Goal: Task Accomplishment & Management: Manage account settings

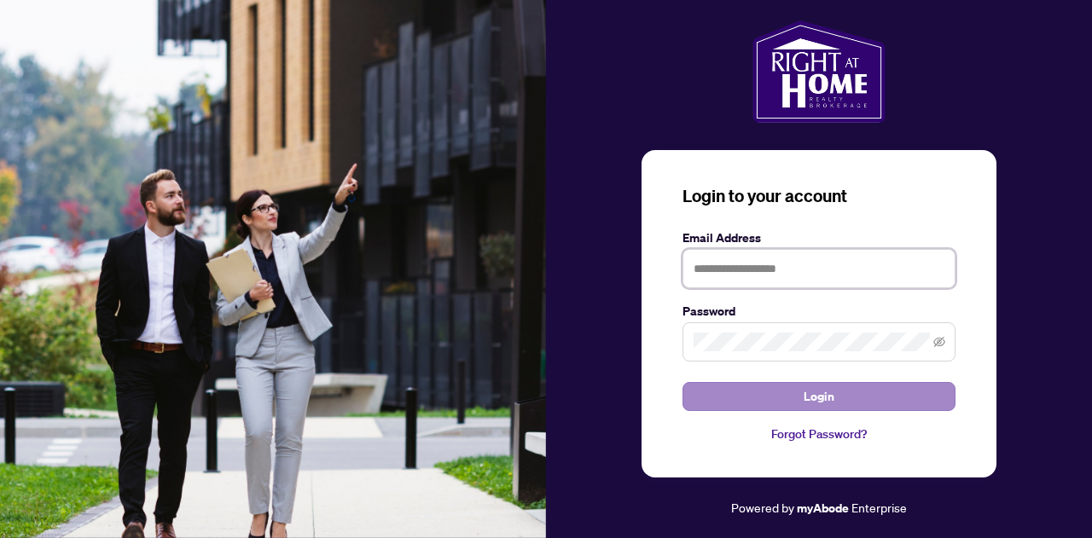
type input "**********"
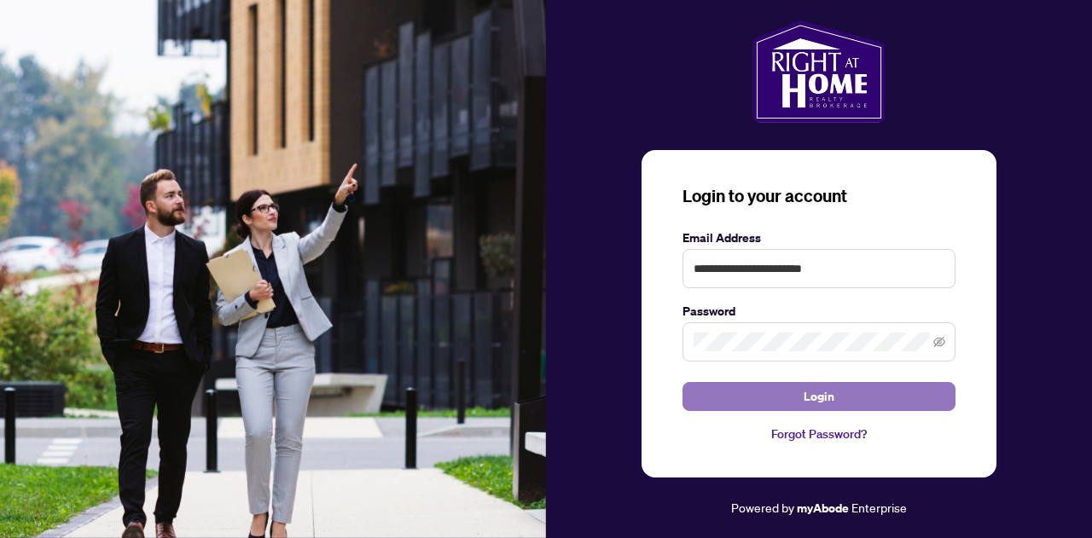
click at [806, 390] on span "Login" at bounding box center [819, 396] width 31 height 27
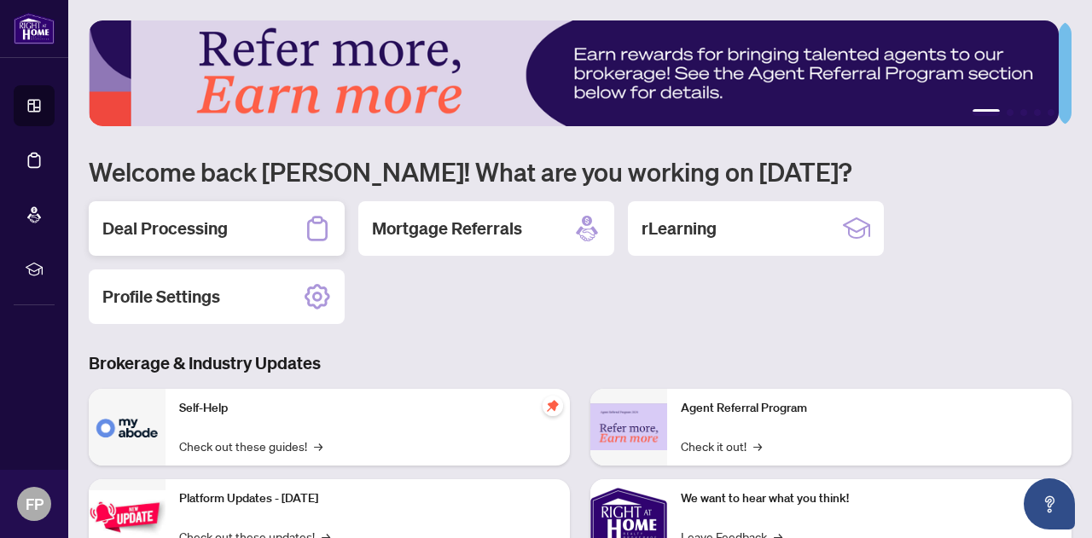
click at [200, 248] on div "Deal Processing" at bounding box center [217, 228] width 256 height 55
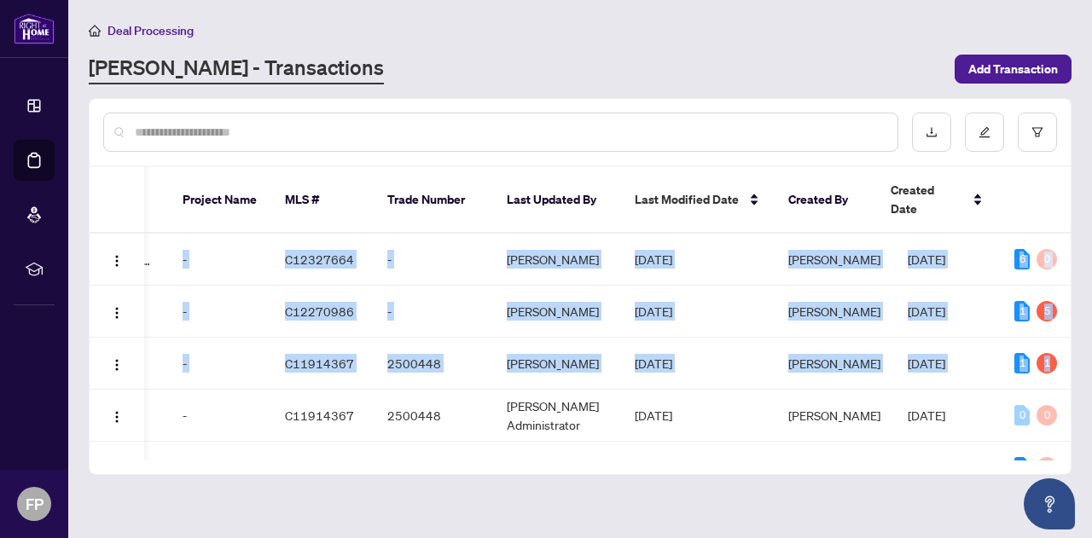
scroll to position [38, 562]
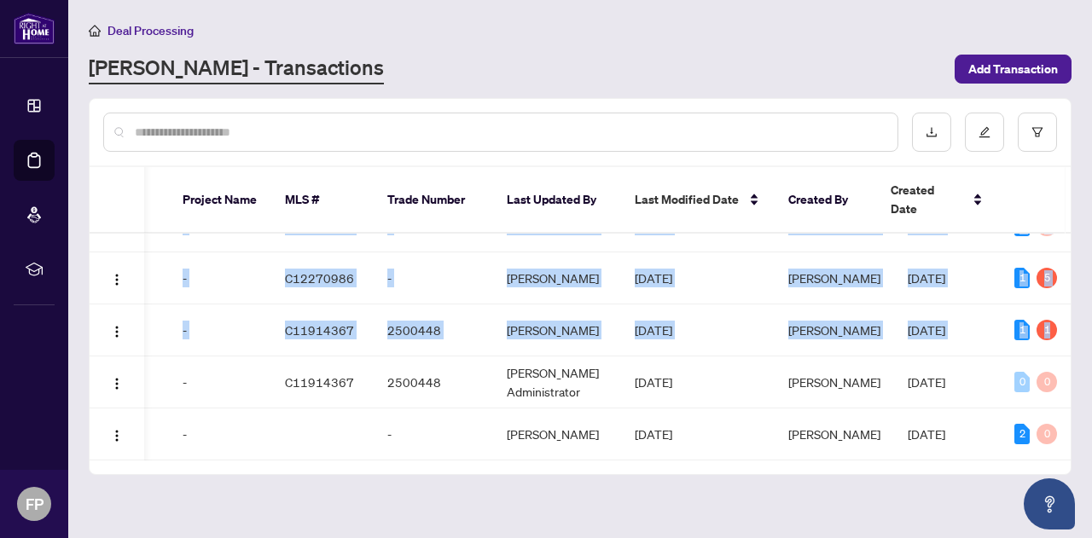
drag, startPoint x: 1061, startPoint y: 357, endPoint x: 1065, endPoint y: 456, distance: 98.2
click at [1065, 456] on main "Deal Processing [PERSON_NAME] - Transactions Add Transaction Ticket Number Prop…" at bounding box center [580, 269] width 1024 height 538
click at [942, 483] on main "Deal Processing [PERSON_NAME] - Transactions Add Transaction Ticket Number Prop…" at bounding box center [580, 269] width 1024 height 538
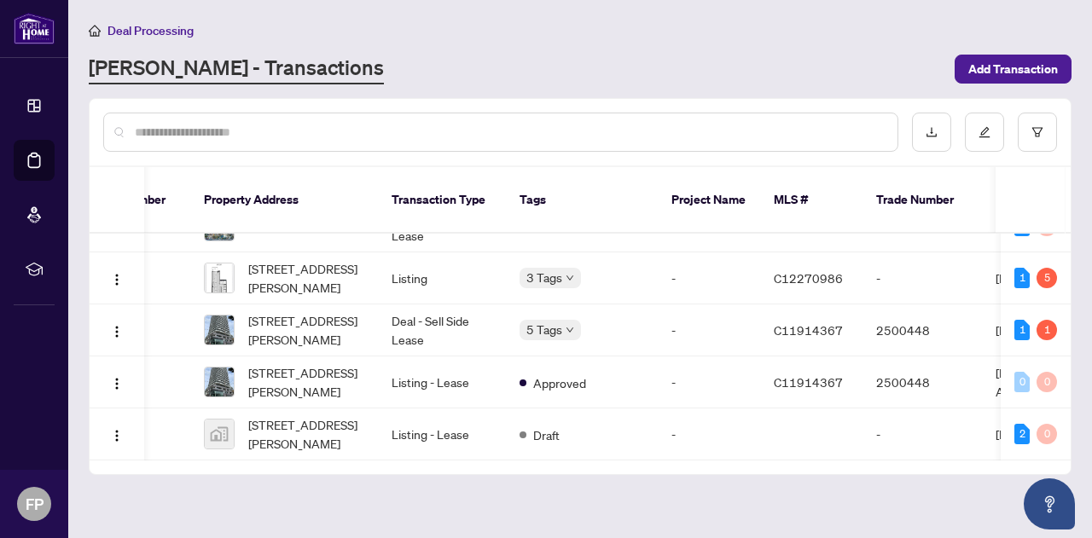
scroll to position [0, 15]
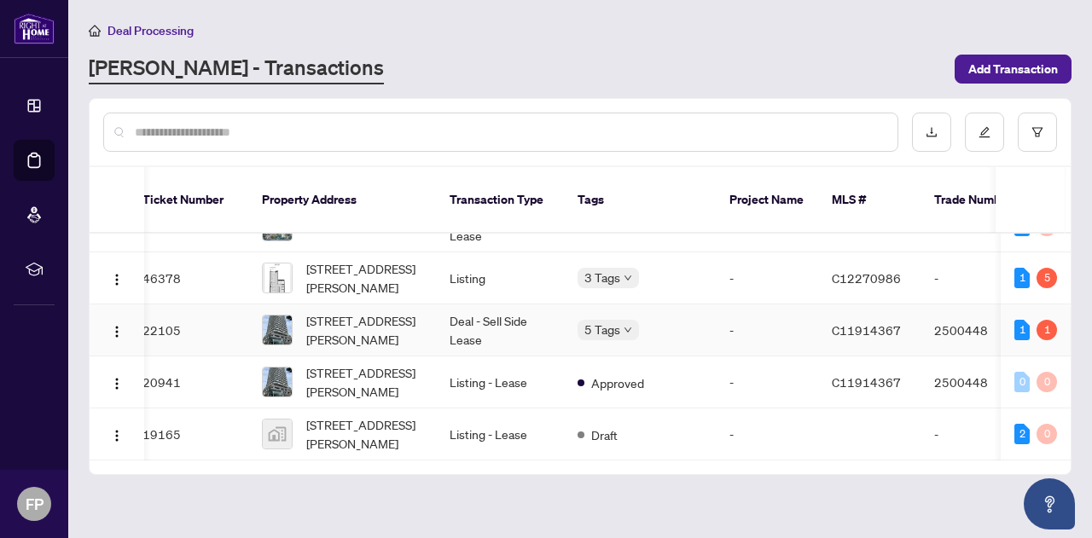
click at [181, 311] on td "22105" at bounding box center [188, 331] width 119 height 52
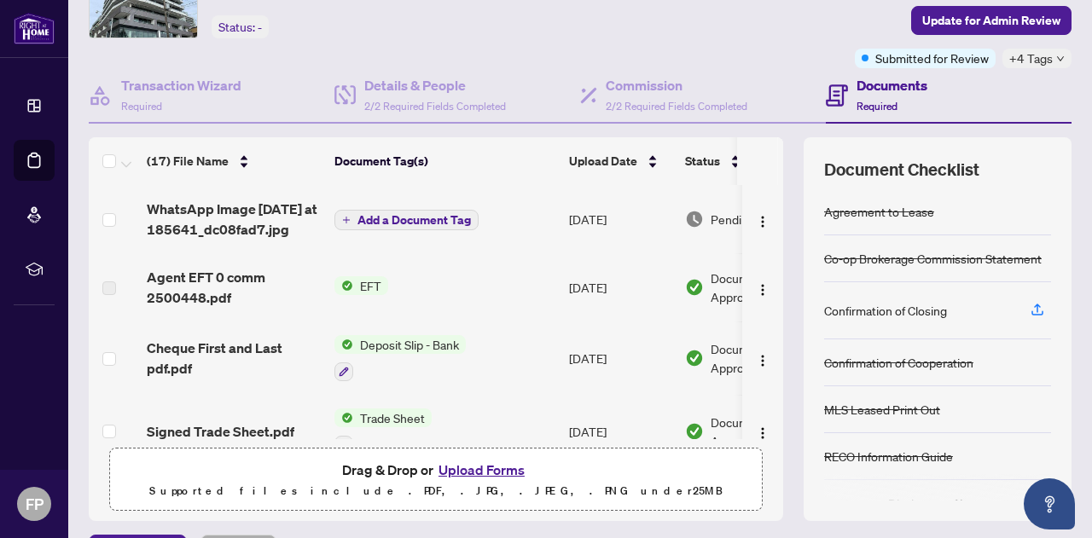
scroll to position [96, 0]
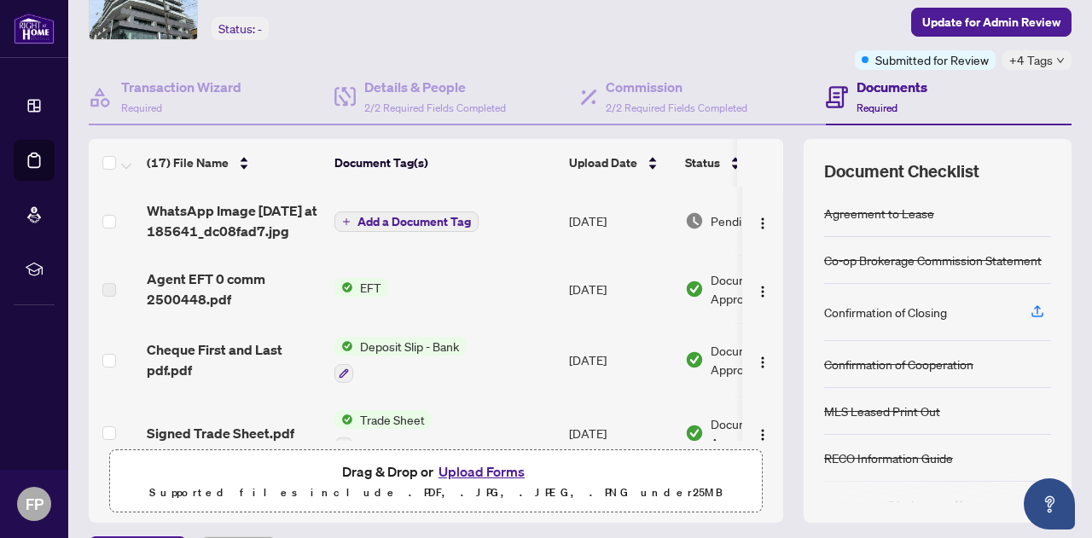
click at [862, 102] on span "Required" at bounding box center [876, 108] width 41 height 13
click at [862, 86] on h4 "Documents" at bounding box center [891, 87] width 71 height 20
click at [865, 103] on span "Required" at bounding box center [876, 108] width 41 height 13
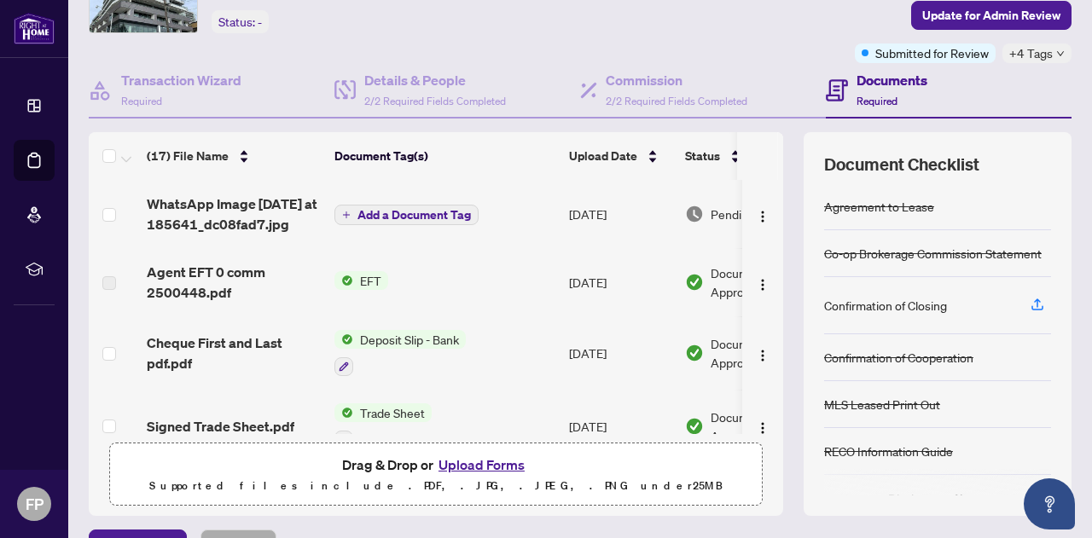
scroll to position [103, 0]
click at [1034, 300] on icon "button" at bounding box center [1037, 302] width 7 height 9
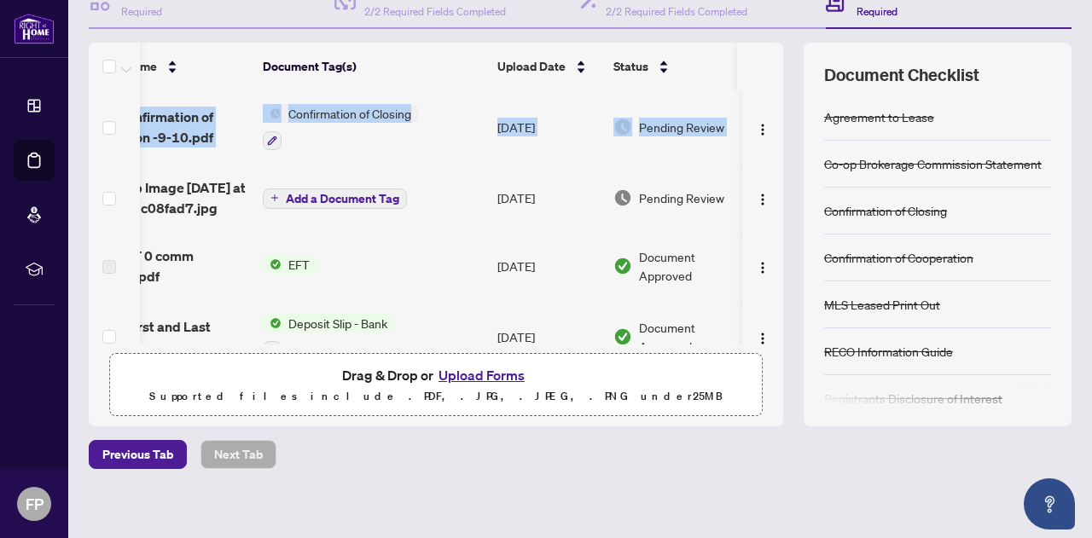
scroll to position [0, 99]
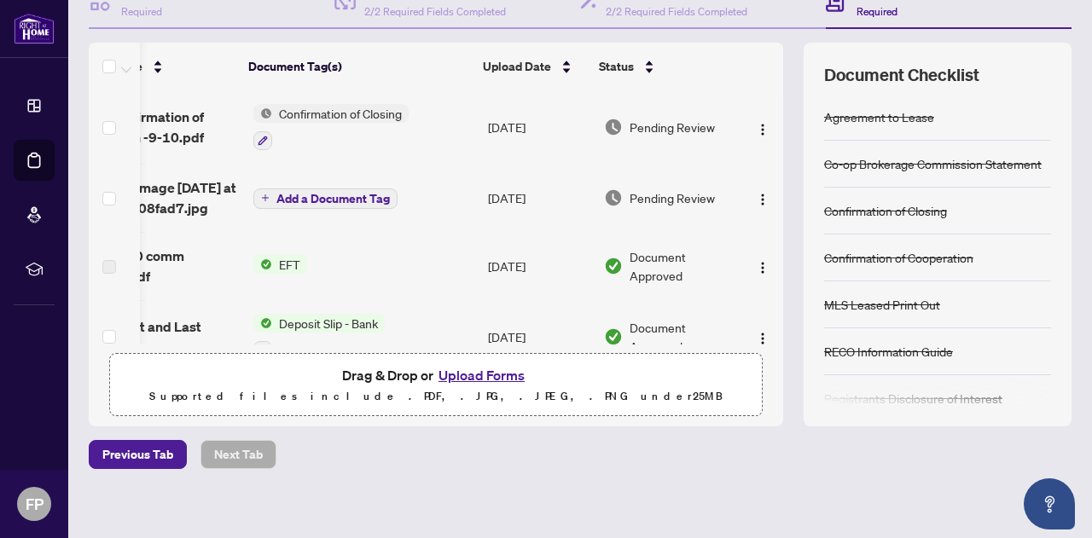
drag, startPoint x: 764, startPoint y: 120, endPoint x: 752, endPoint y: 143, distance: 25.9
click at [752, 143] on td at bounding box center [762, 126] width 41 height 73
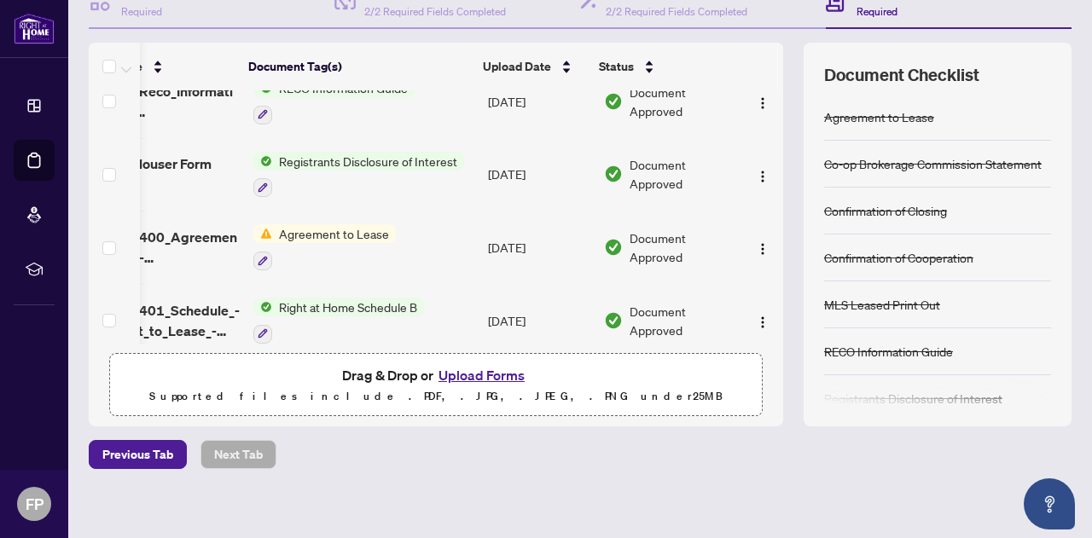
scroll to position [1032, 99]
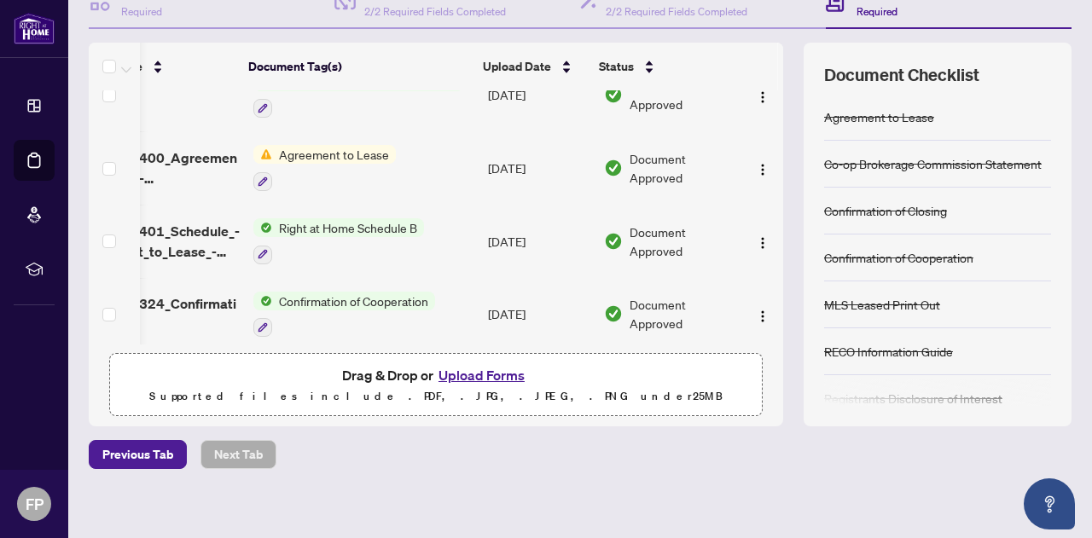
drag, startPoint x: 556, startPoint y: 334, endPoint x: 343, endPoint y: 340, distance: 213.3
click at [343, 340] on div "signed confirmation of cooperation -9-10.pdf Confirmation of Closing [DATE] Pen…" at bounding box center [436, 217] width 694 height 254
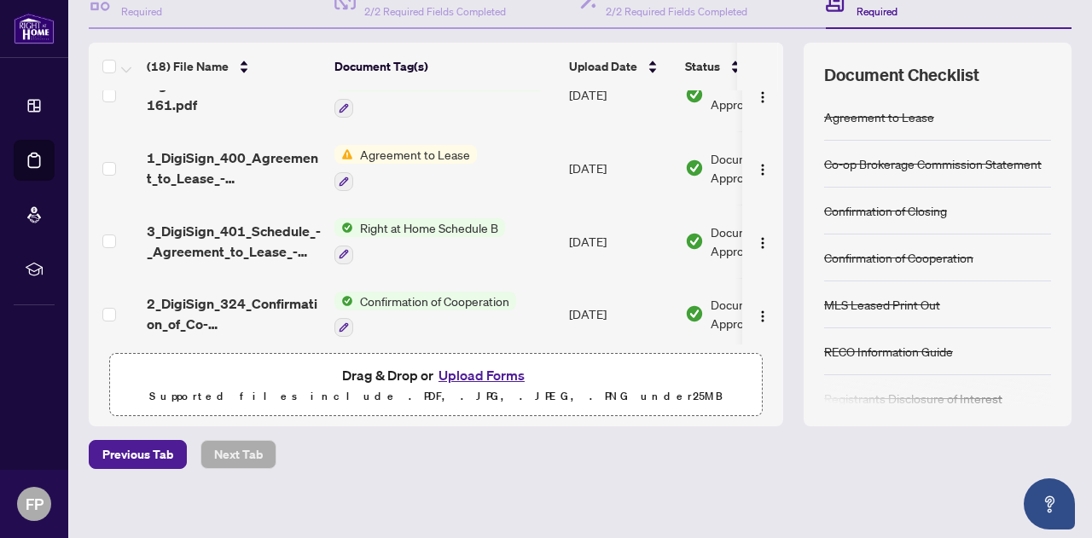
scroll to position [0, 12]
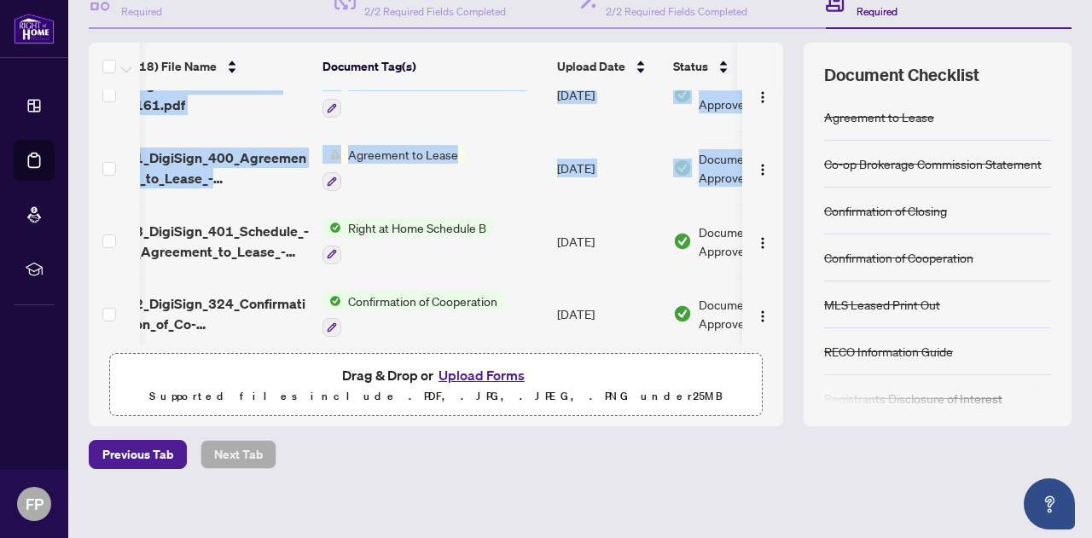
drag, startPoint x: 763, startPoint y: 310, endPoint x: 751, endPoint y: 175, distance: 136.2
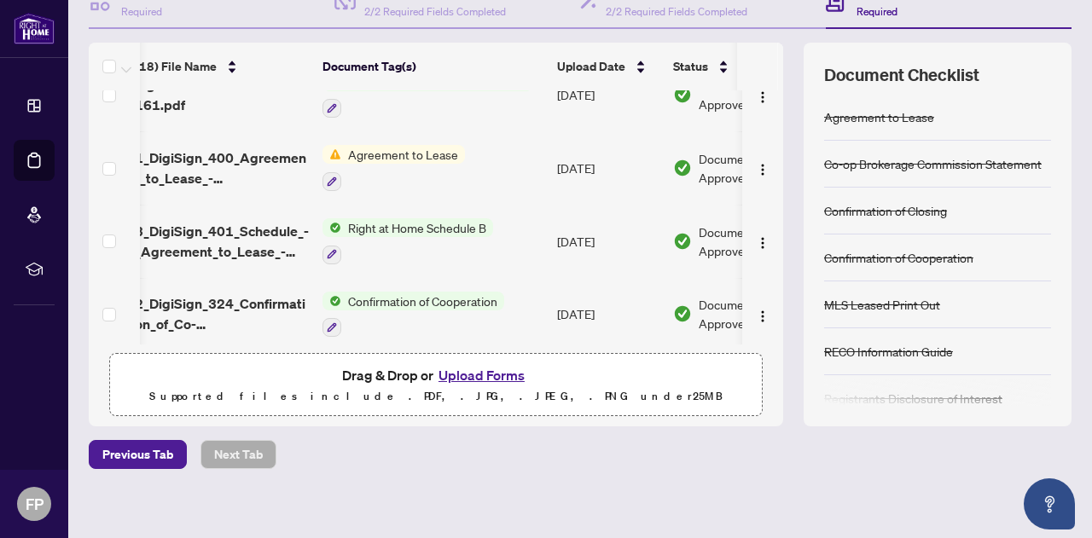
click at [694, 500] on div "Deal Processing / View Transaction Transaction saved a few seconds ago Ticket #…" at bounding box center [580, 179] width 996 height 700
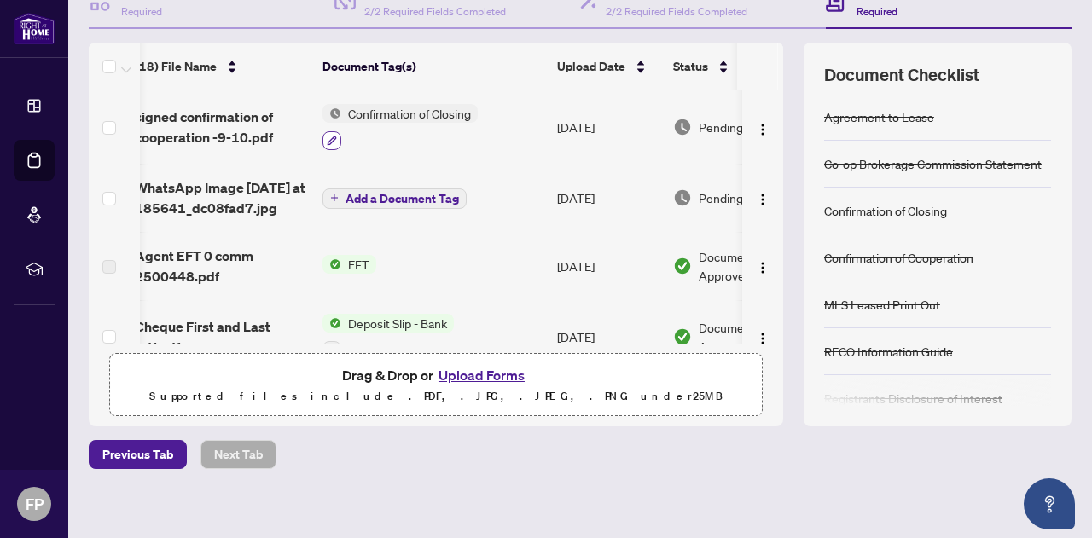
click at [331, 141] on icon "button" at bounding box center [332, 141] width 10 height 10
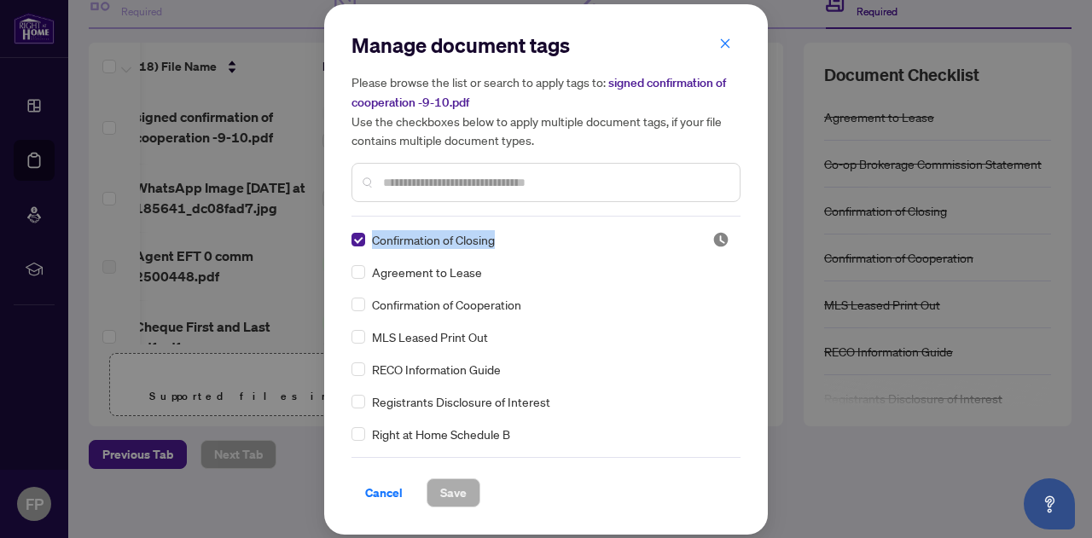
drag, startPoint x: 372, startPoint y: 239, endPoint x: 493, endPoint y: 249, distance: 121.6
click at [493, 249] on div "Confirmation of Closing Agreement to Lease Confirmation of Cooperation MLS Leas…" at bounding box center [545, 336] width 389 height 213
copy span "Confirmation of Closing"
click at [728, 40] on icon "close" at bounding box center [725, 44] width 12 height 12
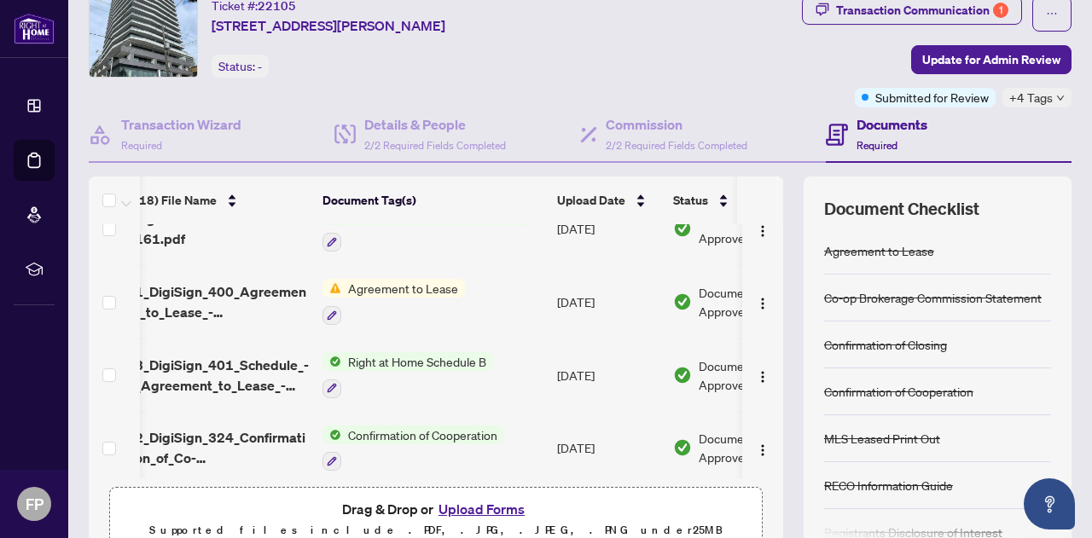
scroll to position [0, 0]
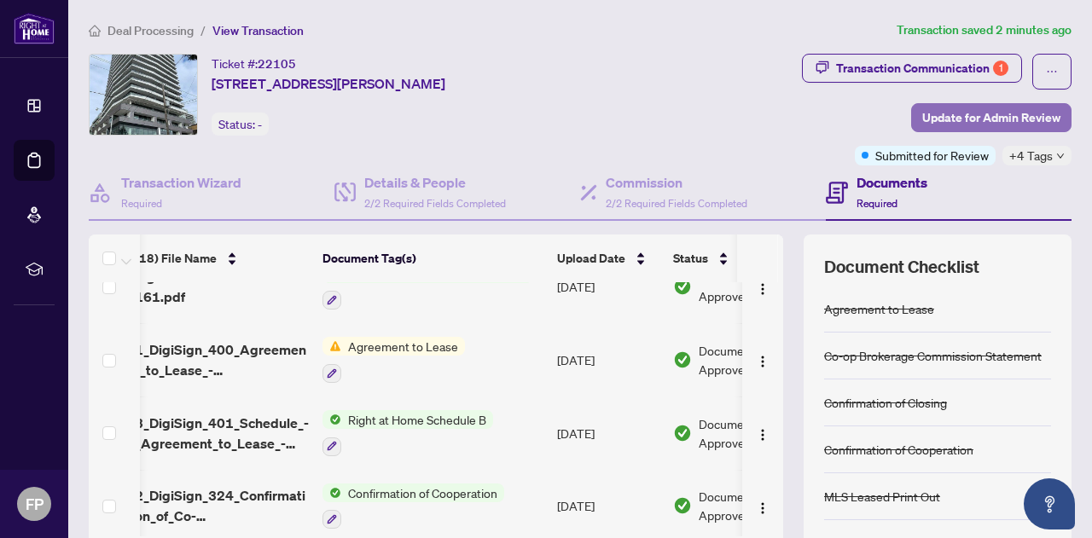
click at [998, 114] on span "Update for Admin Review" at bounding box center [991, 117] width 138 height 27
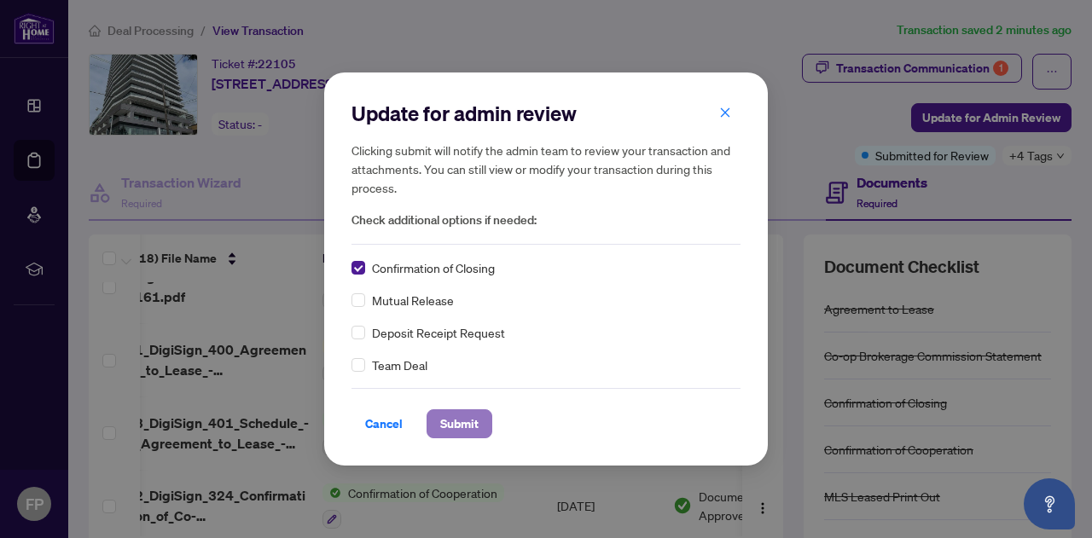
click at [458, 421] on span "Submit" at bounding box center [459, 423] width 38 height 27
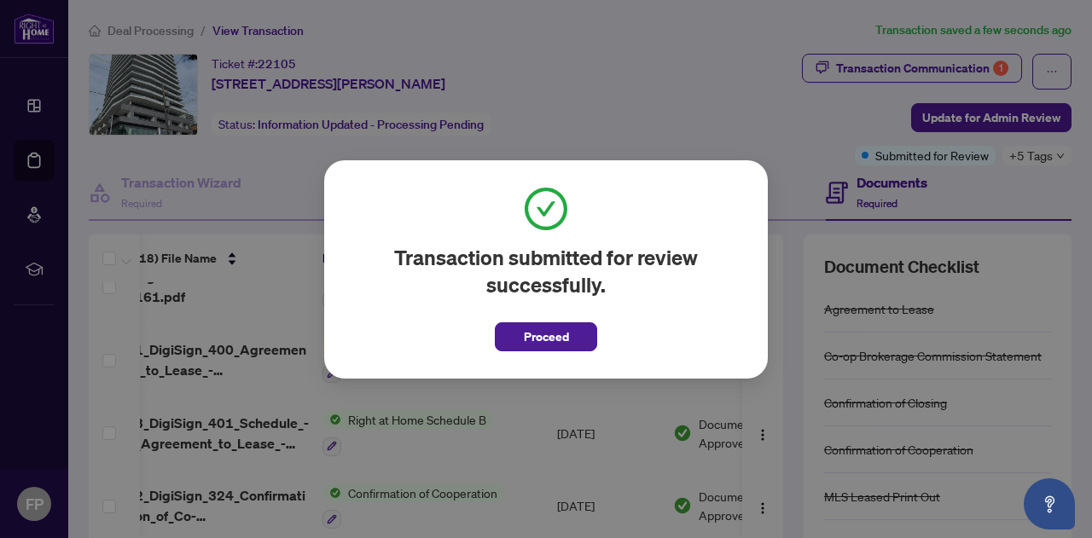
click at [737, 183] on div "Transaction submitted for review successfully. Proceed Cancel OK" at bounding box center [546, 269] width 444 height 218
click at [647, 92] on div "Transaction submitted for review successfully. Proceed Cancel OK" at bounding box center [546, 269] width 1092 height 538
click at [347, 83] on div "Transaction submitted for review successfully. Proceed Cancel OK" at bounding box center [546, 269] width 1092 height 538
click at [517, 335] on button "Proceed" at bounding box center [546, 336] width 102 height 29
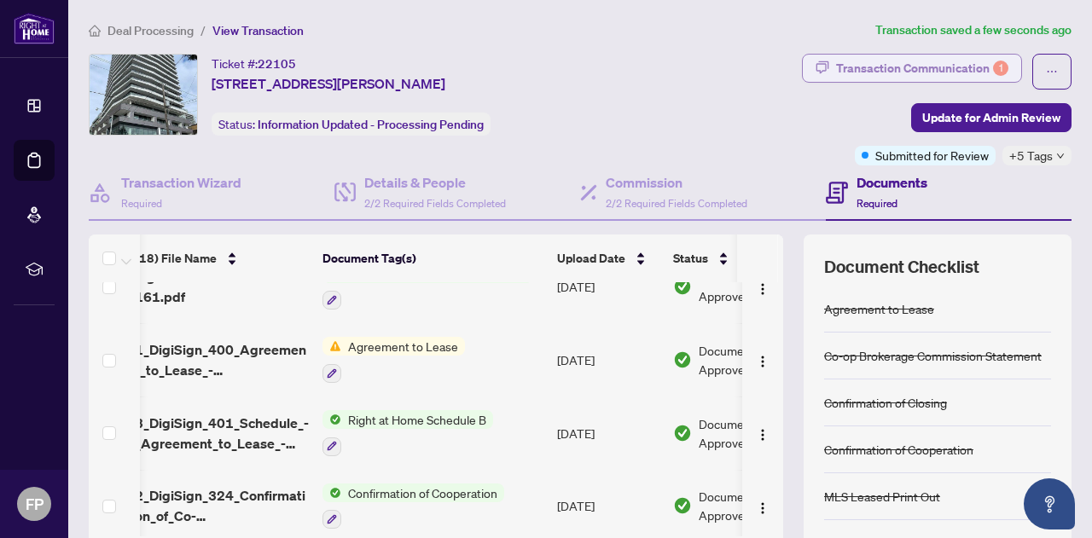
click at [877, 67] on div "Transaction Communication 1" at bounding box center [922, 68] width 172 height 27
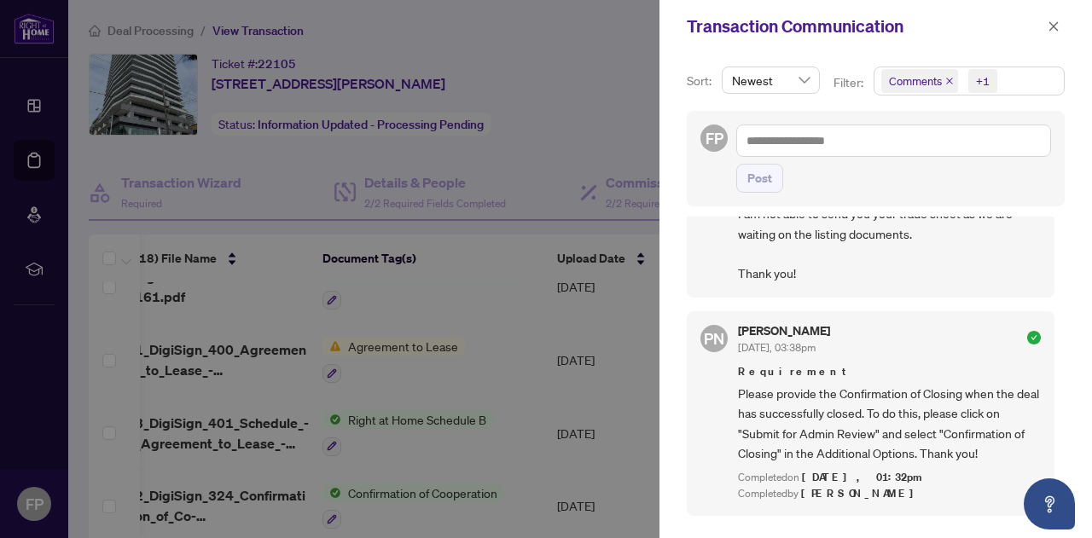
scroll to position [2171, 0]
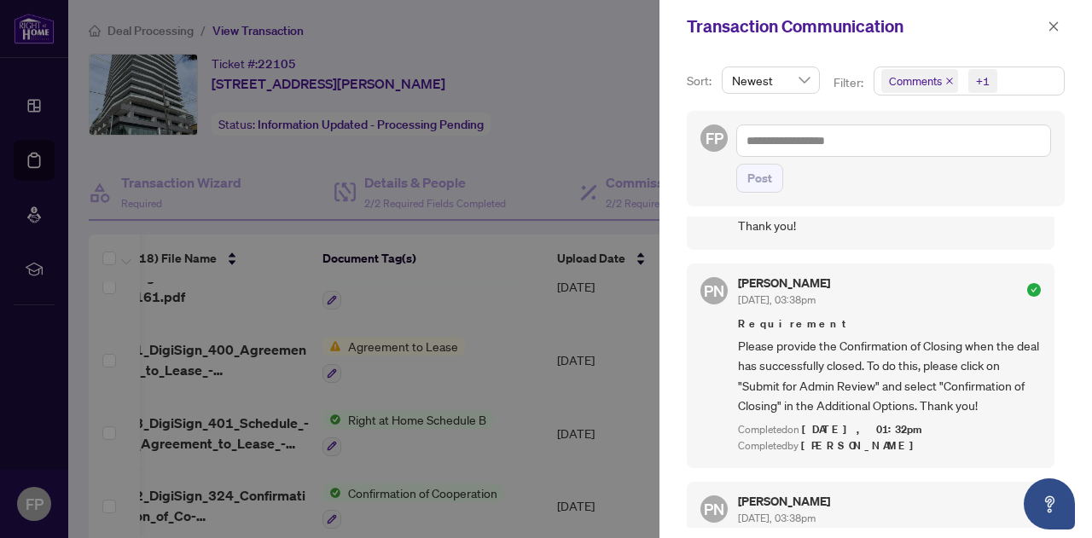
click at [1056, 407] on div "MM [PERSON_NAME] [PERSON_NAME] [DATE], 05:20pm Hi [PERSON_NAME], The Back to Ve…" at bounding box center [876, 372] width 378 height 311
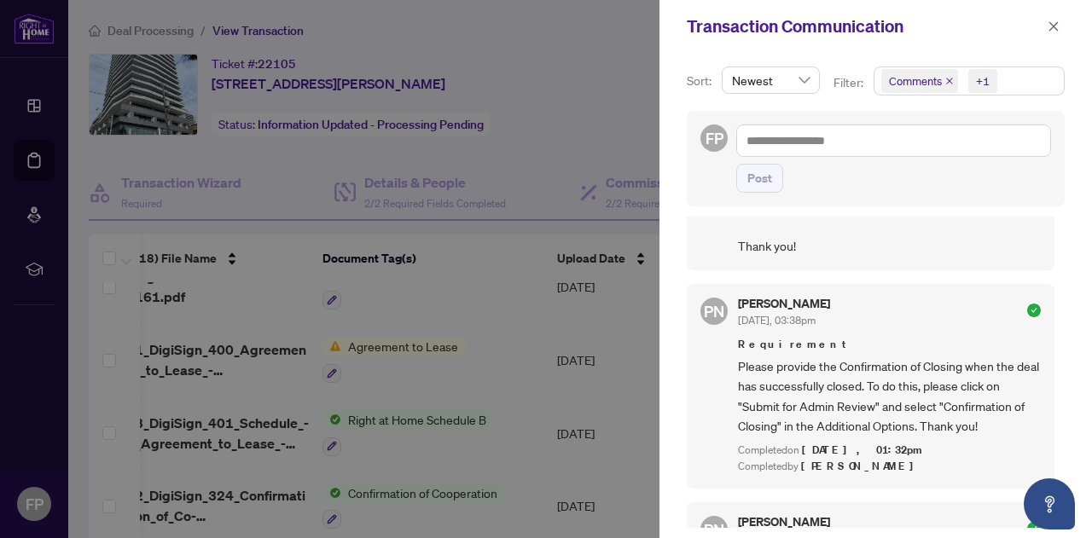
scroll to position [2157, 0]
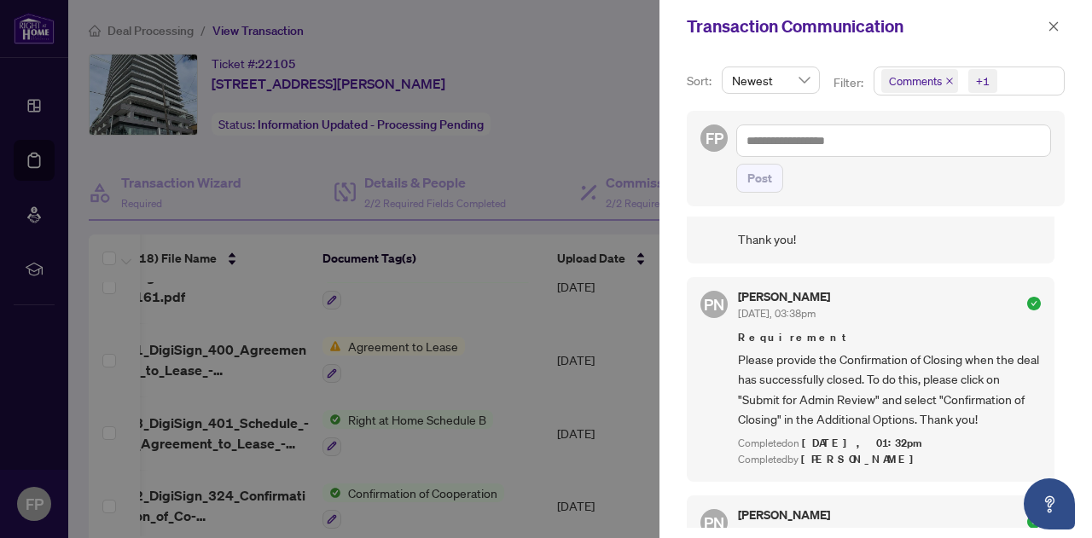
click at [606, 297] on div at bounding box center [546, 269] width 1092 height 538
click at [586, 169] on div at bounding box center [546, 269] width 1092 height 538
drag, startPoint x: 1083, startPoint y: 269, endPoint x: 1062, endPoint y: 88, distance: 182.1
click at [1062, 88] on div "Sort: Newest Filter: Comments +1 FP Post MM [PERSON_NAME] Mark [DATE], 05:20pm …" at bounding box center [875, 295] width 432 height 485
click at [1054, 23] on icon "close" at bounding box center [1054, 26] width 12 height 12
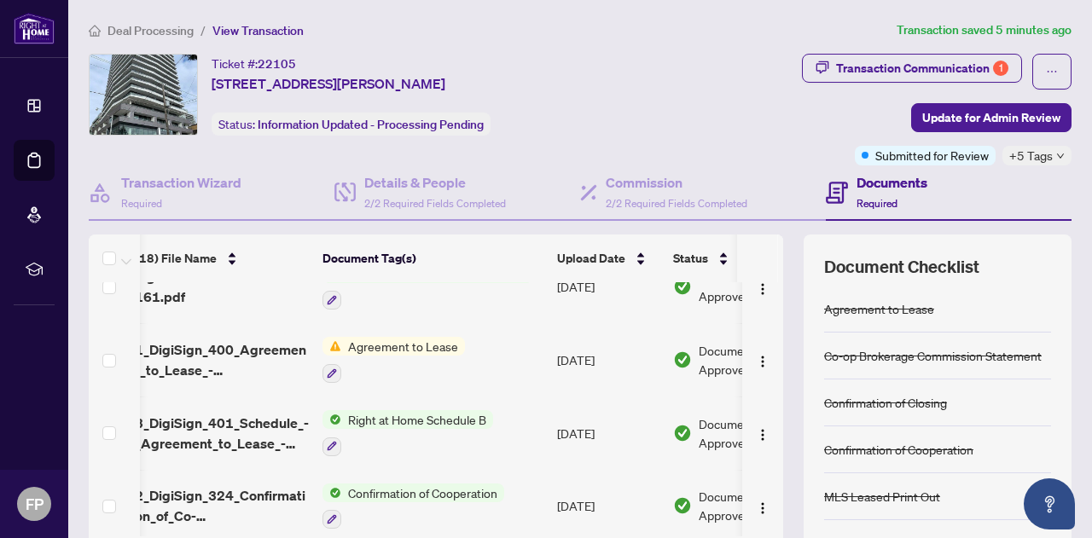
click at [123, 28] on span "Deal Processing" at bounding box center [150, 30] width 86 height 15
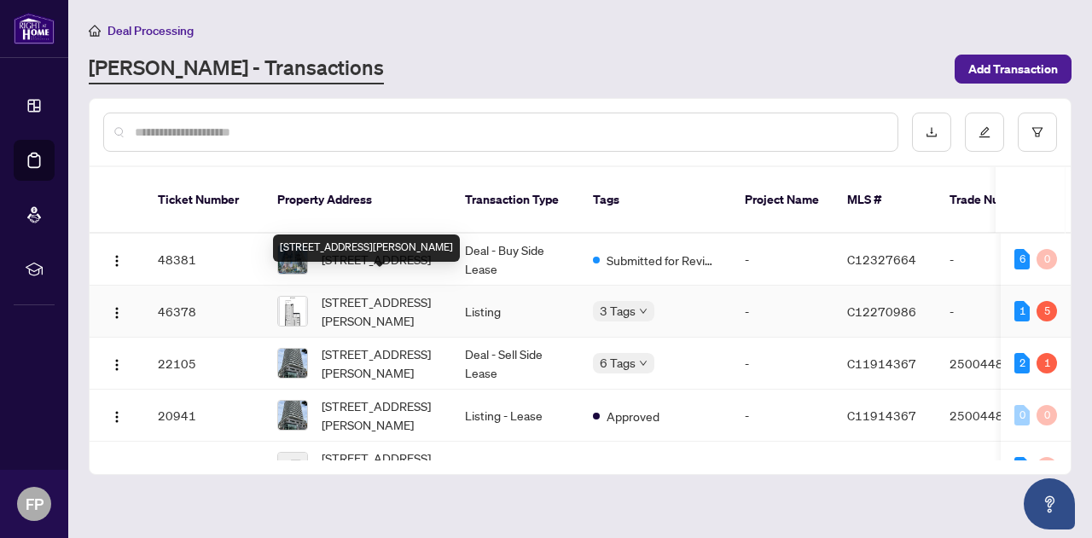
click at [371, 296] on span "[STREET_ADDRESS][PERSON_NAME]" at bounding box center [380, 312] width 116 height 38
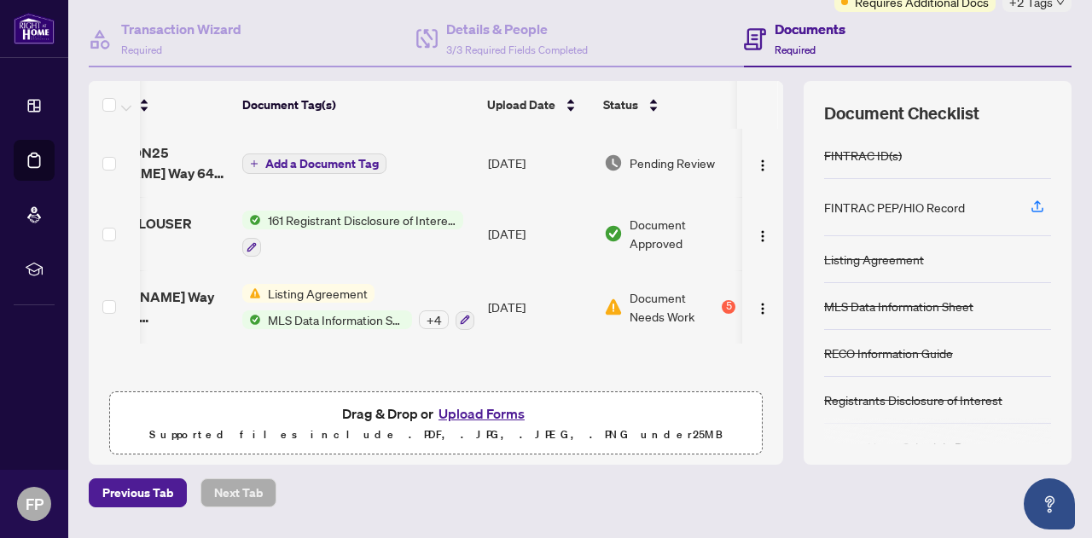
scroll to position [0, 109]
click at [652, 308] on span "Document Needs Work" at bounding box center [674, 307] width 89 height 38
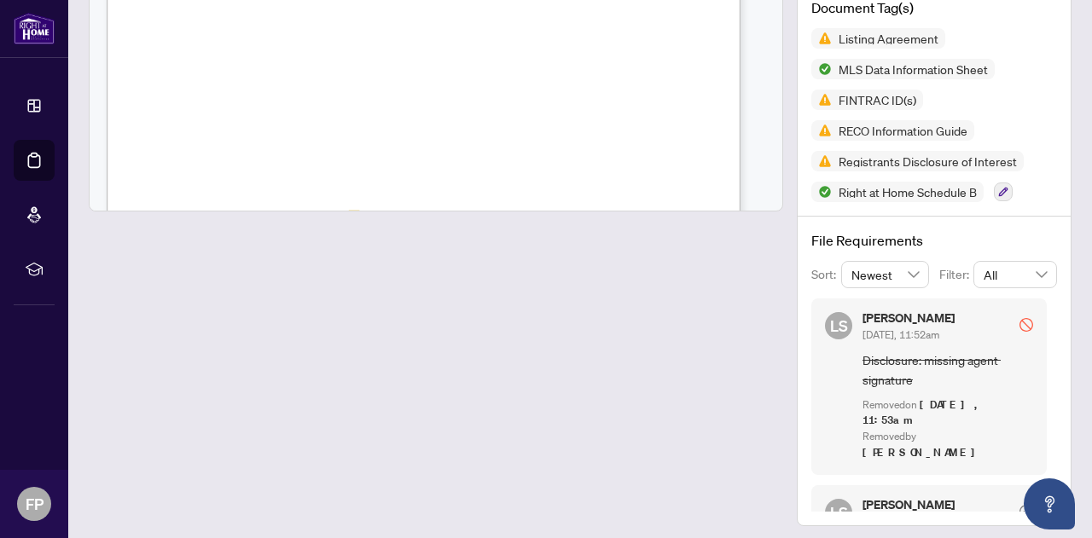
scroll to position [254, 0]
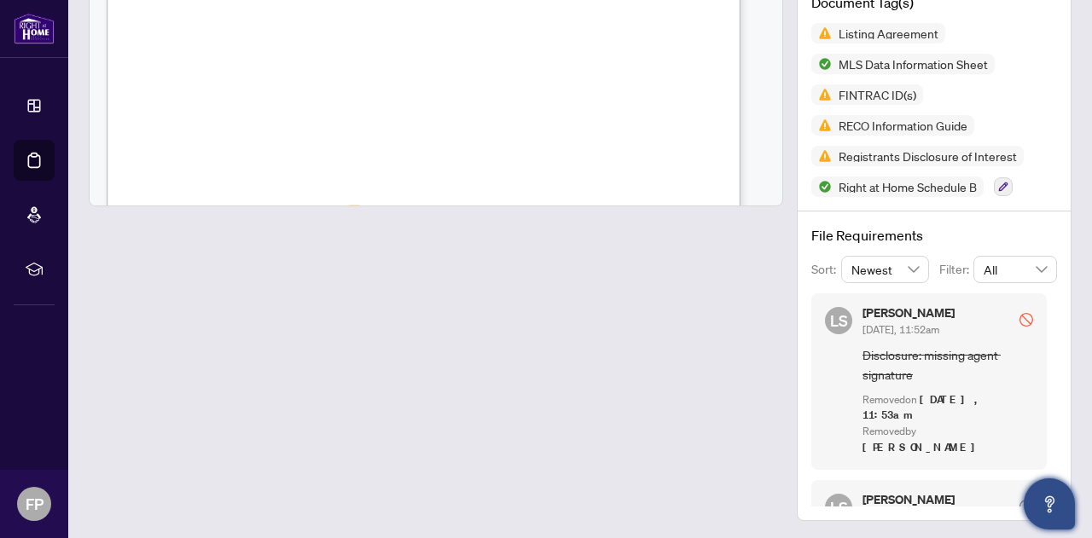
click at [1060, 494] on button "Open asap" at bounding box center [1049, 504] width 51 height 51
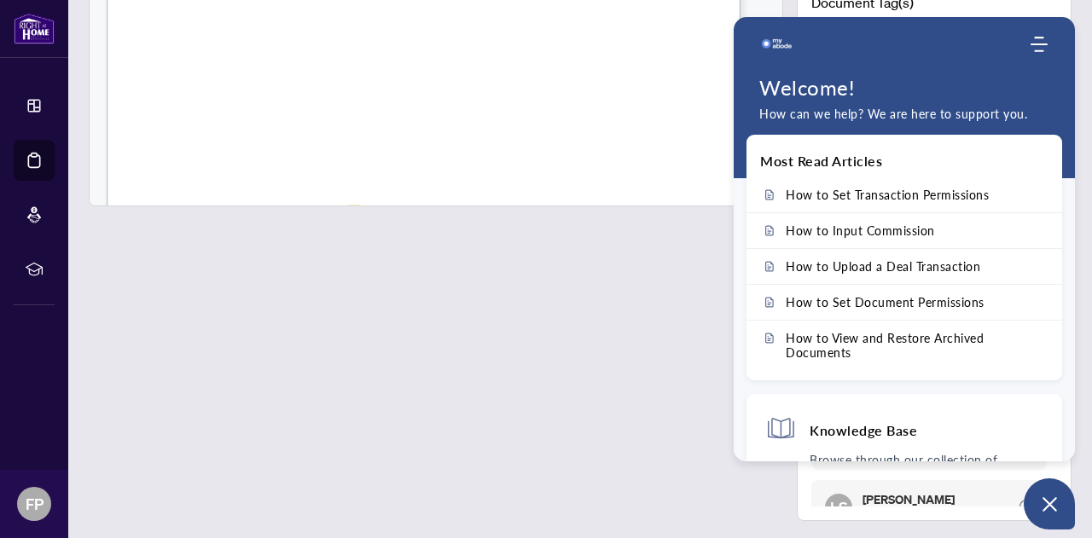
click at [704, 258] on div at bounding box center [436, 184] width 694 height 674
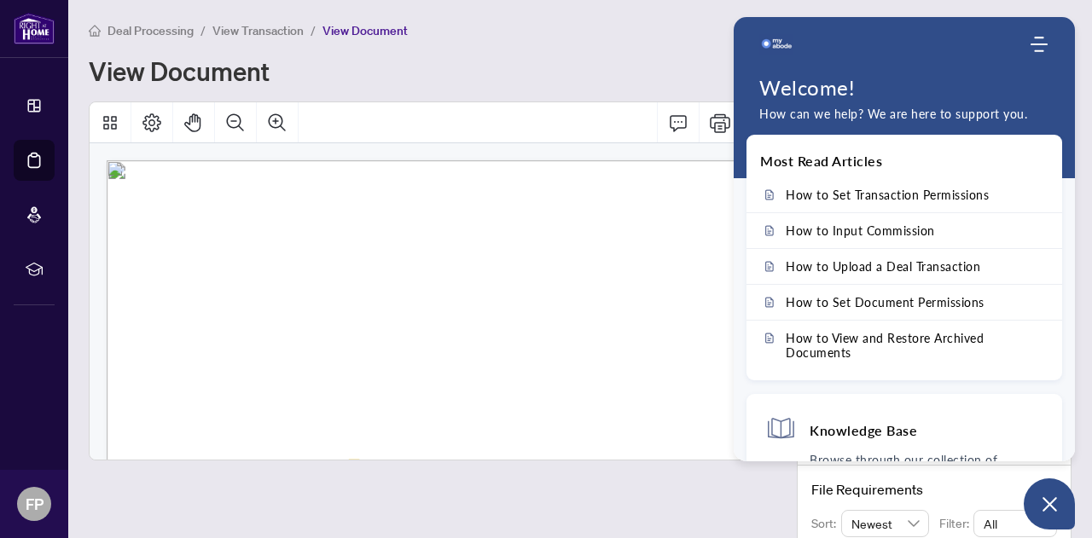
click at [650, 64] on div "View Document" at bounding box center [536, 70] width 894 height 27
click at [1044, 500] on icon "Open asap" at bounding box center [1049, 504] width 15 height 15
